Goal: Task Accomplishment & Management: Complete application form

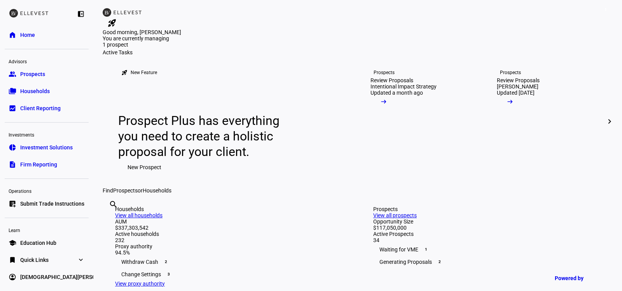
scroll to position [2, 0]
click at [24, 209] on link "list_alt_add Submit Trade Instructions" at bounding box center [47, 204] width 84 height 16
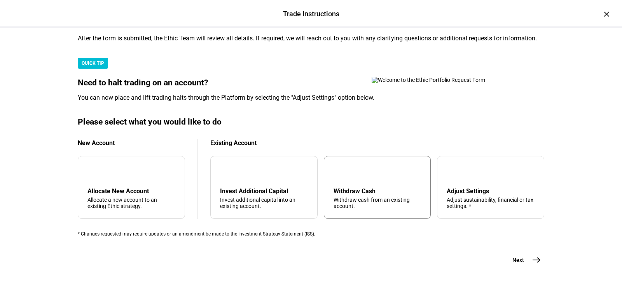
click at [354, 219] on div "arrow_upward Withdraw Cash Withdraw cash from an existing account." at bounding box center [377, 187] width 107 height 63
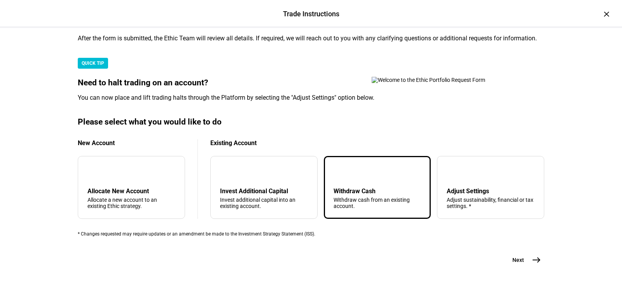
scroll to position [248, 0]
click at [533, 256] on mat-icon "east" at bounding box center [536, 260] width 9 height 9
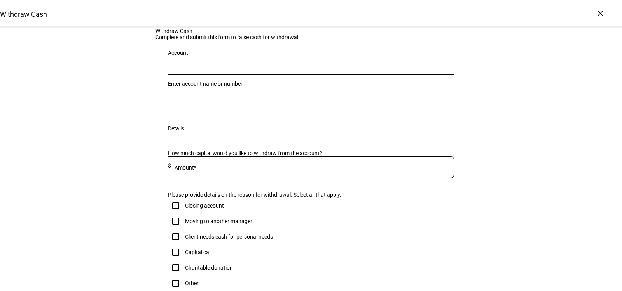
click at [230, 96] on div at bounding box center [311, 86] width 286 height 22
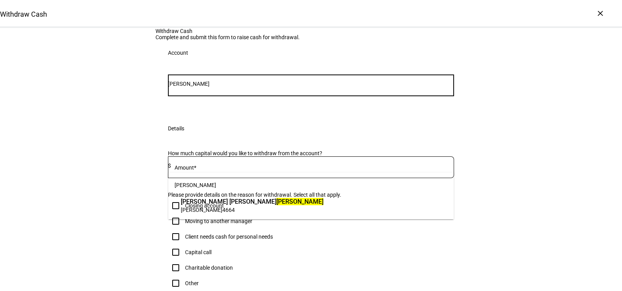
type input "[PERSON_NAME]"
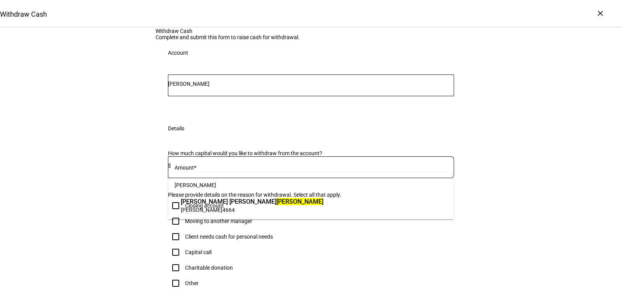
click at [225, 204] on span "[PERSON_NAME]" at bounding box center [252, 201] width 143 height 9
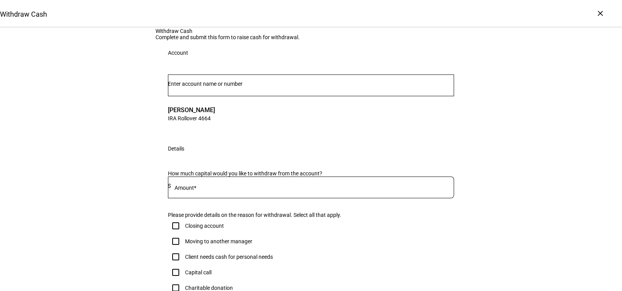
click at [208, 189] on input at bounding box center [312, 186] width 283 height 6
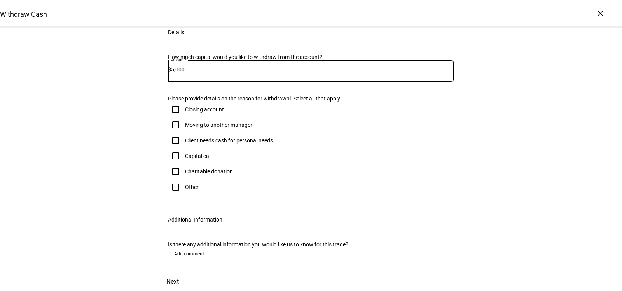
scroll to position [184, 0]
type input "5,000"
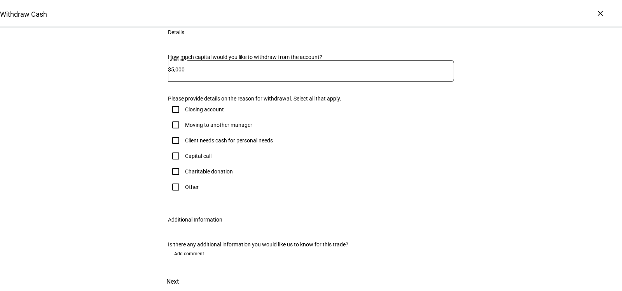
click at [223, 144] on div "Client needs cash for personal needs" at bounding box center [229, 141] width 88 height 6
click at [224, 148] on div "Client needs cash for personal needs" at bounding box center [220, 141] width 105 height 16
click at [223, 144] on div "Client needs cash for personal needs" at bounding box center [229, 141] width 88 height 6
click at [183, 148] on input "Client needs cash for personal needs" at bounding box center [176, 141] width 16 height 16
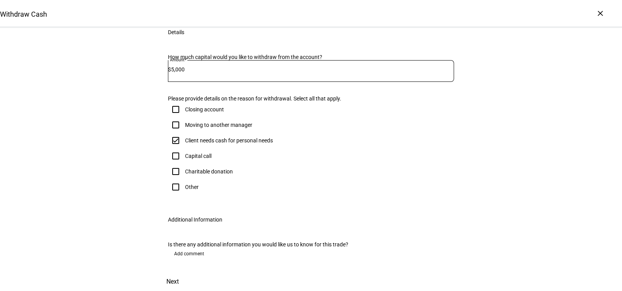
checkbox input "true"
click at [179, 273] on span "Next" at bounding box center [172, 282] width 12 height 19
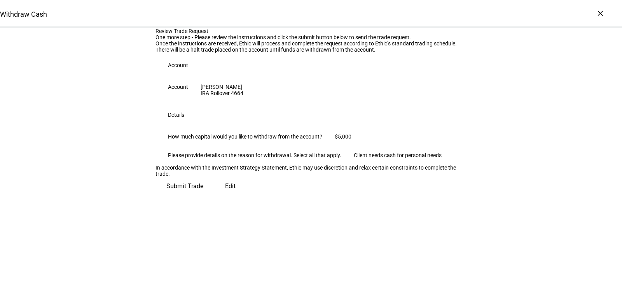
scroll to position [82, 0]
click at [203, 196] on span "Submit Trade" at bounding box center [184, 186] width 37 height 19
